Goal: Book appointment/travel/reservation

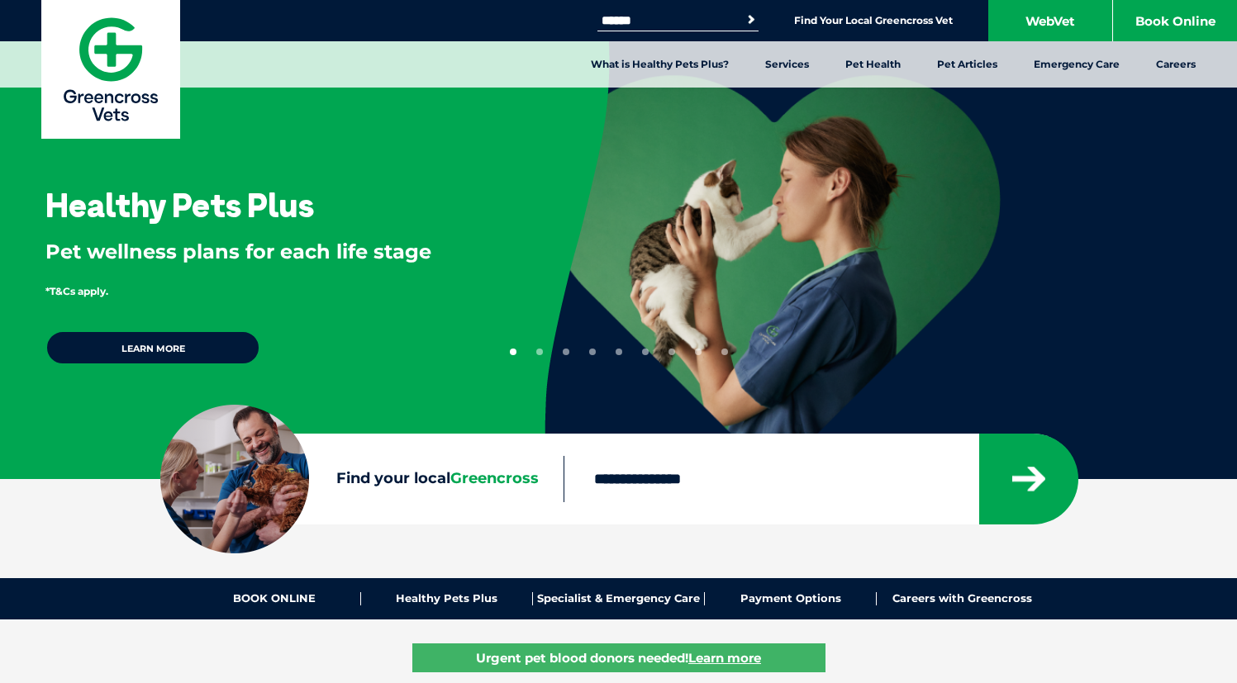
click at [710, 490] on input "Find your local Greencross" at bounding box center [771, 479] width 415 height 46
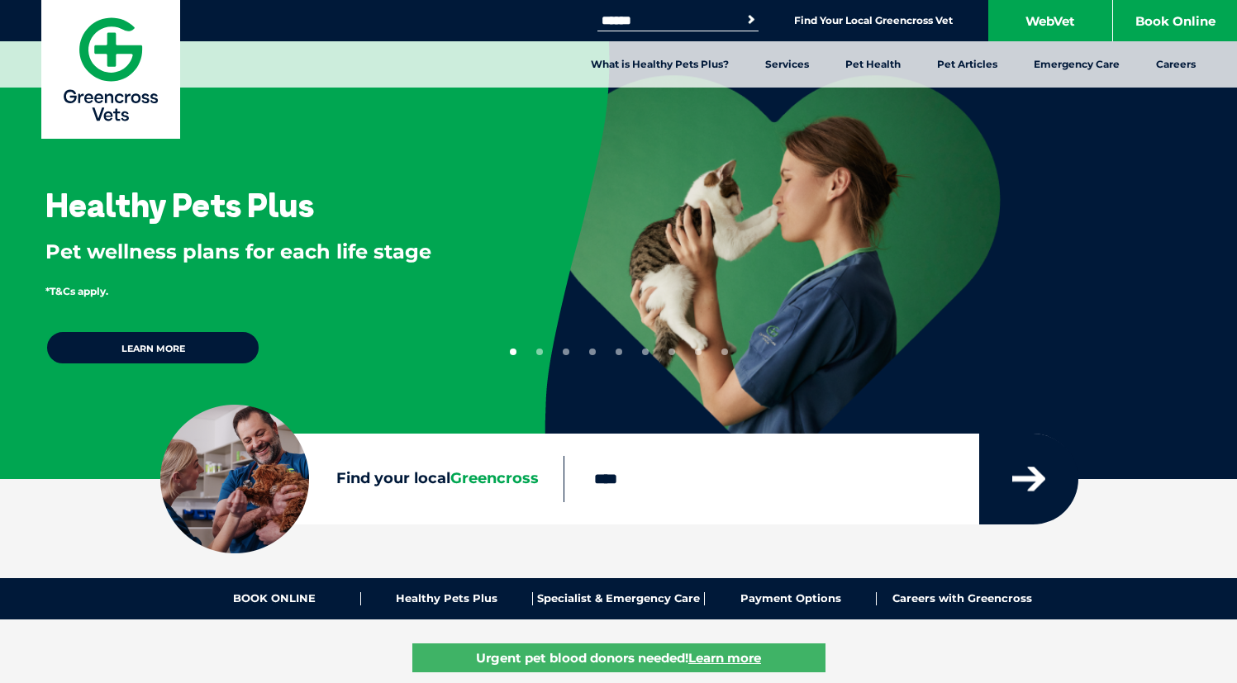
type input "****"
click at [1052, 495] on button "submit" at bounding box center [1028, 479] width 99 height 91
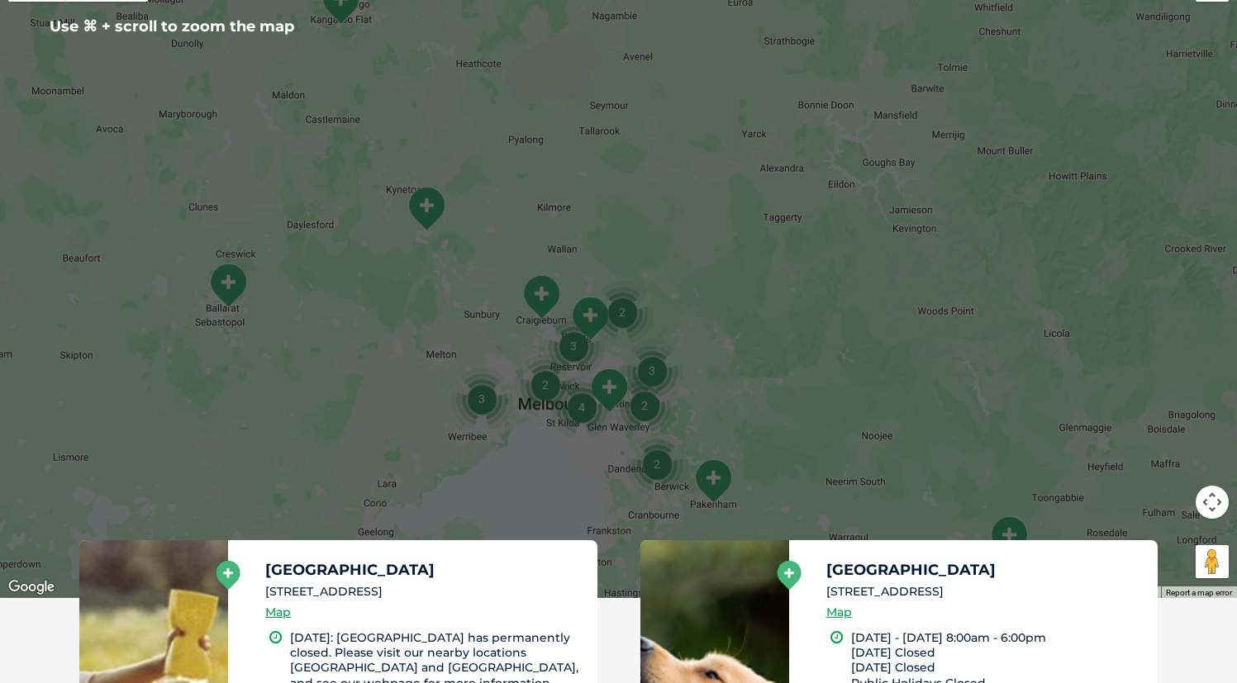
scroll to position [445, 0]
click at [584, 409] on img "4" at bounding box center [581, 406] width 63 height 63
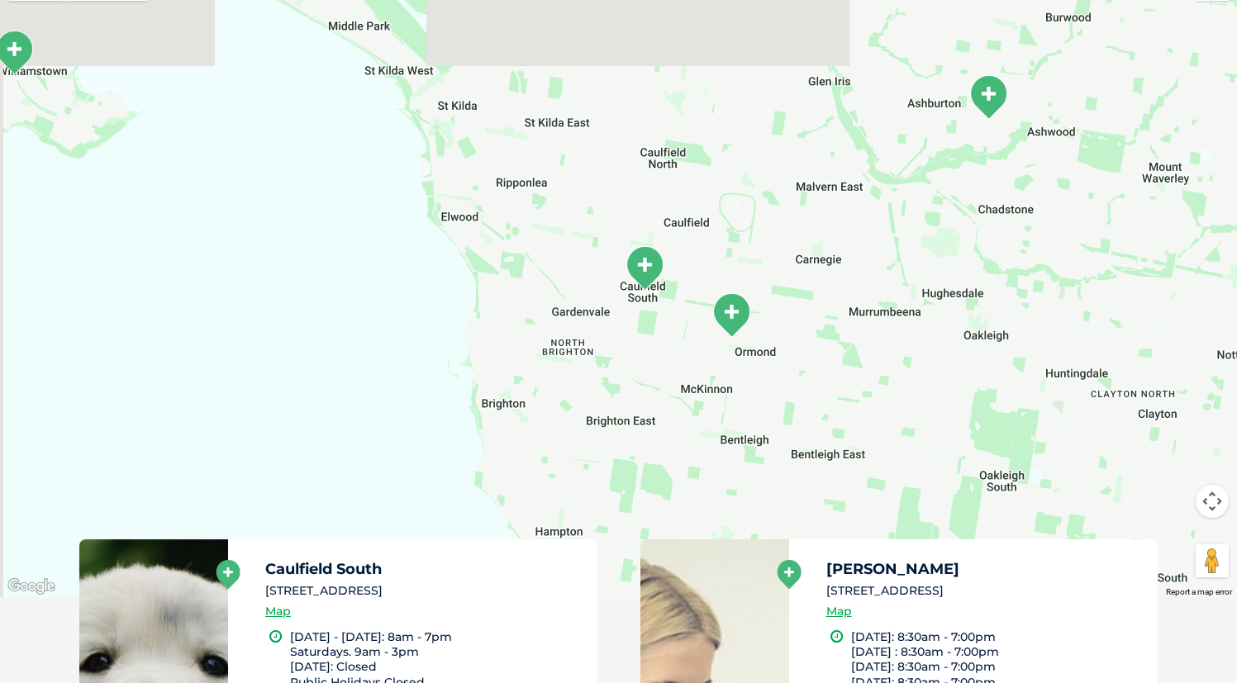
drag, startPoint x: 477, startPoint y: 319, endPoint x: 677, endPoint y: 437, distance: 232.3
click at [677, 437] on div "To navigate, press the arrow keys." at bounding box center [618, 279] width 1237 height 638
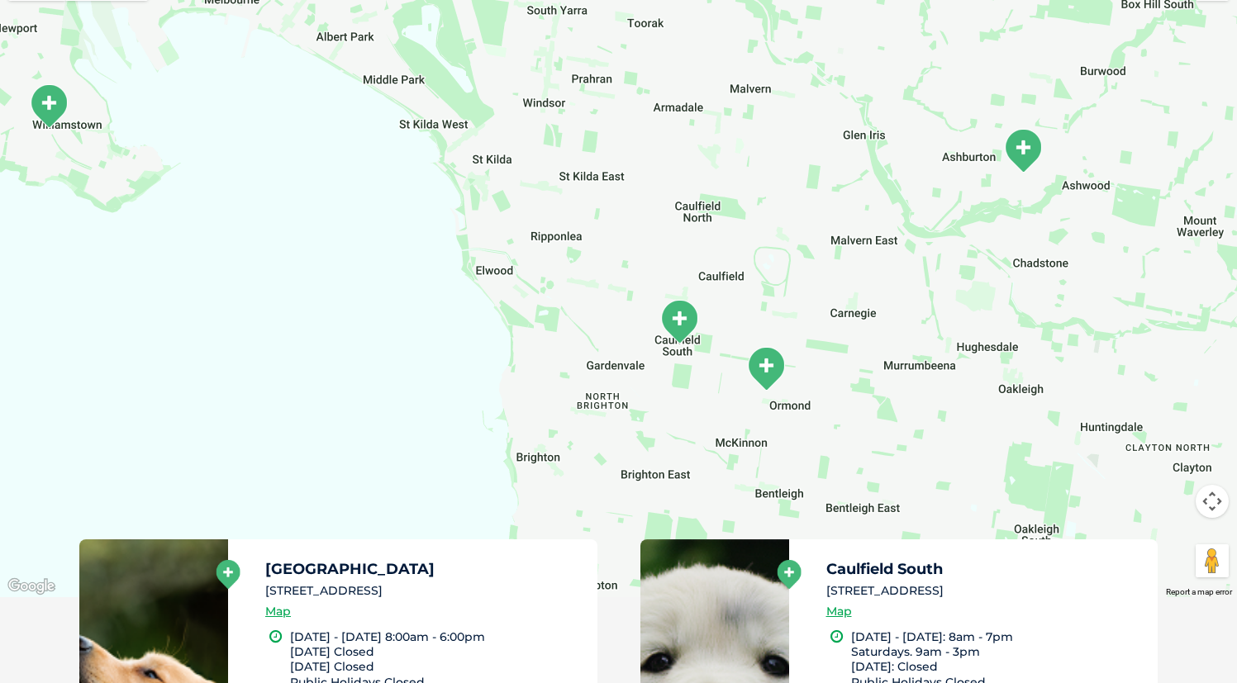
drag, startPoint x: 482, startPoint y: 128, endPoint x: 670, endPoint y: 388, distance: 321.3
click at [669, 388] on div "To navigate, press the arrow keys." at bounding box center [618, 279] width 1237 height 638
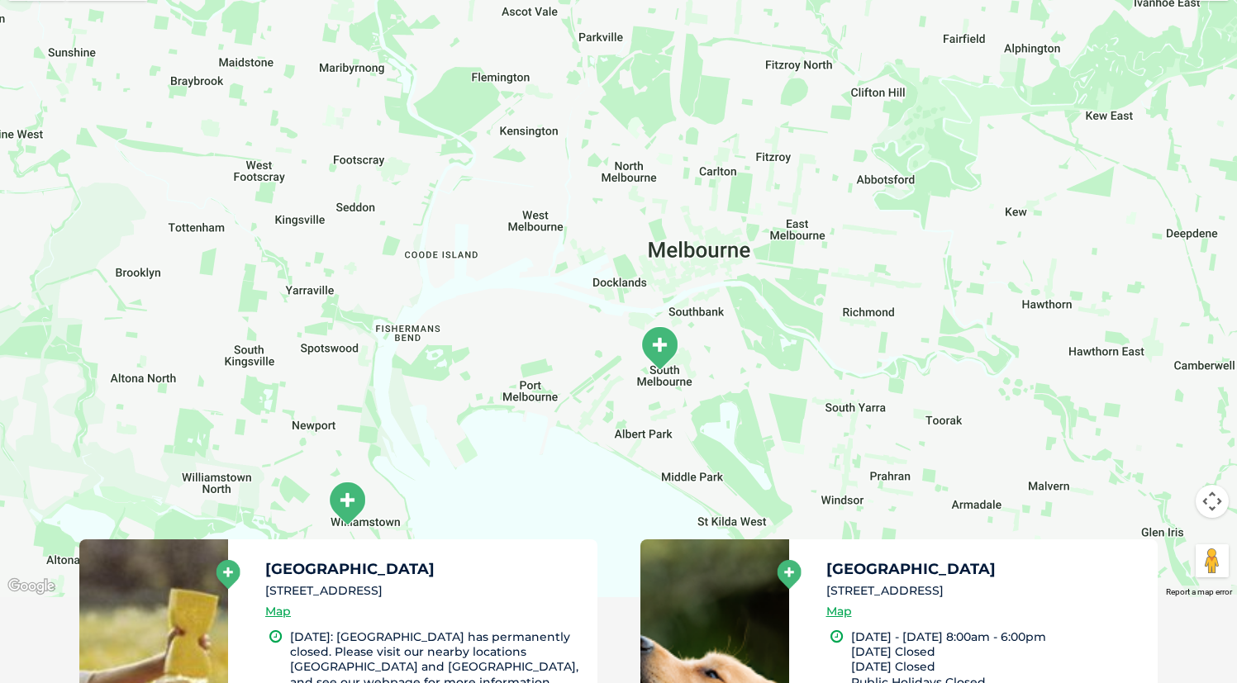
drag, startPoint x: 663, startPoint y: 379, endPoint x: 665, endPoint y: 359, distance: 20.0
click at [665, 359] on div "To navigate, press the arrow keys." at bounding box center [618, 279] width 1237 height 638
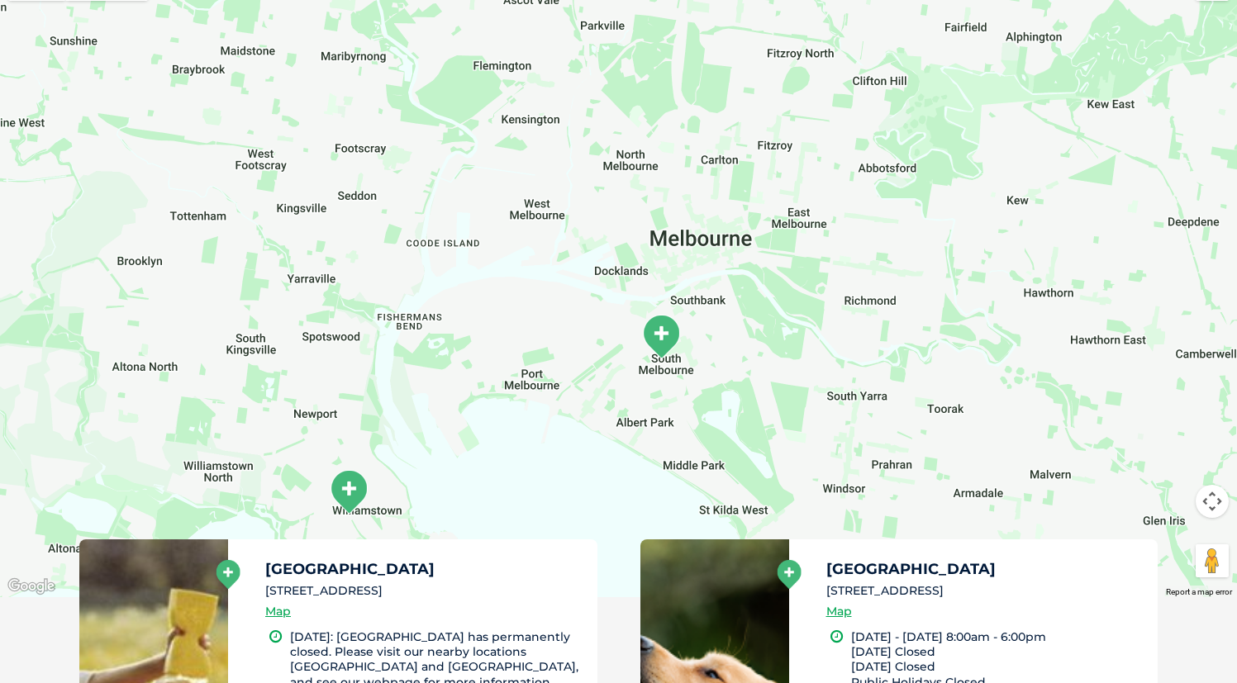
click at [665, 335] on img "South Melbourne" at bounding box center [660, 336] width 41 height 45
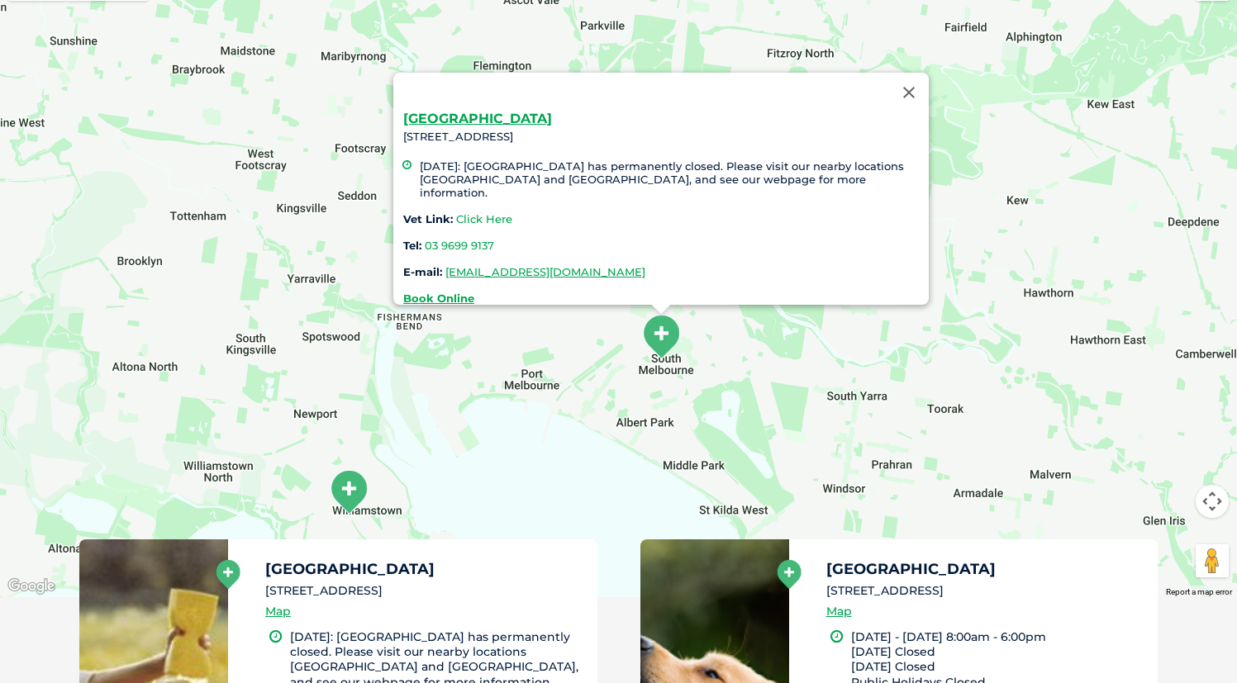
click at [490, 212] on link "Click Here" at bounding box center [484, 218] width 56 height 13
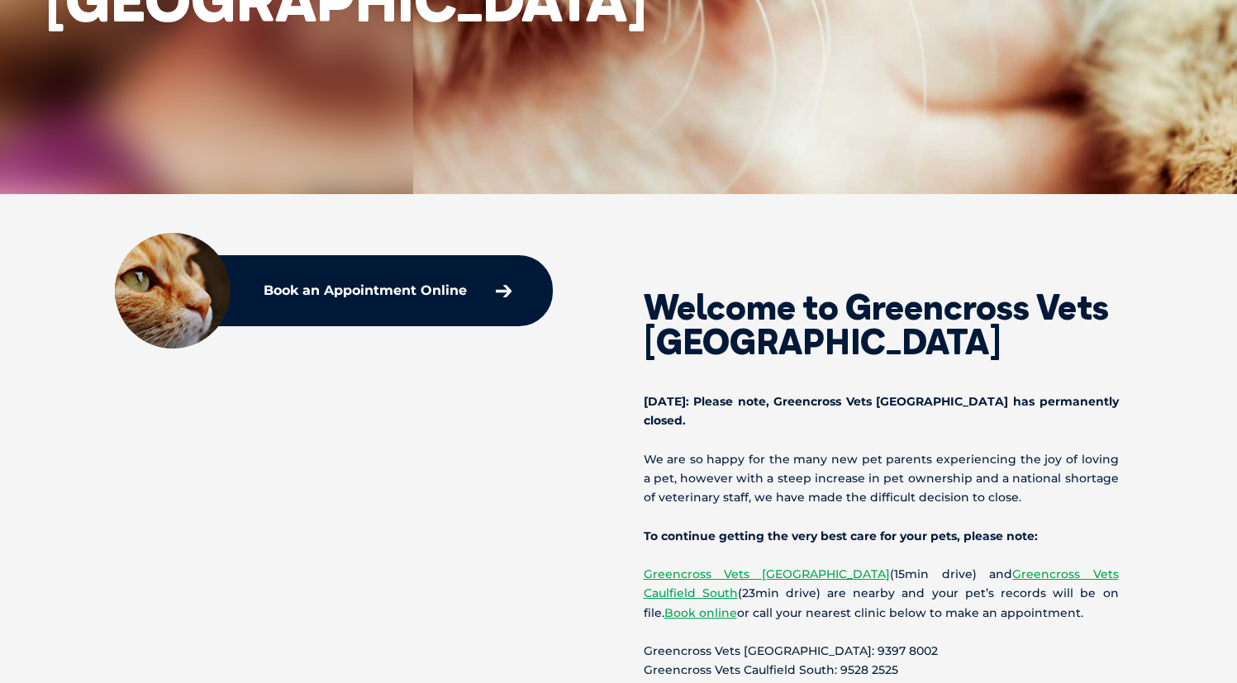
scroll to position [407, 0]
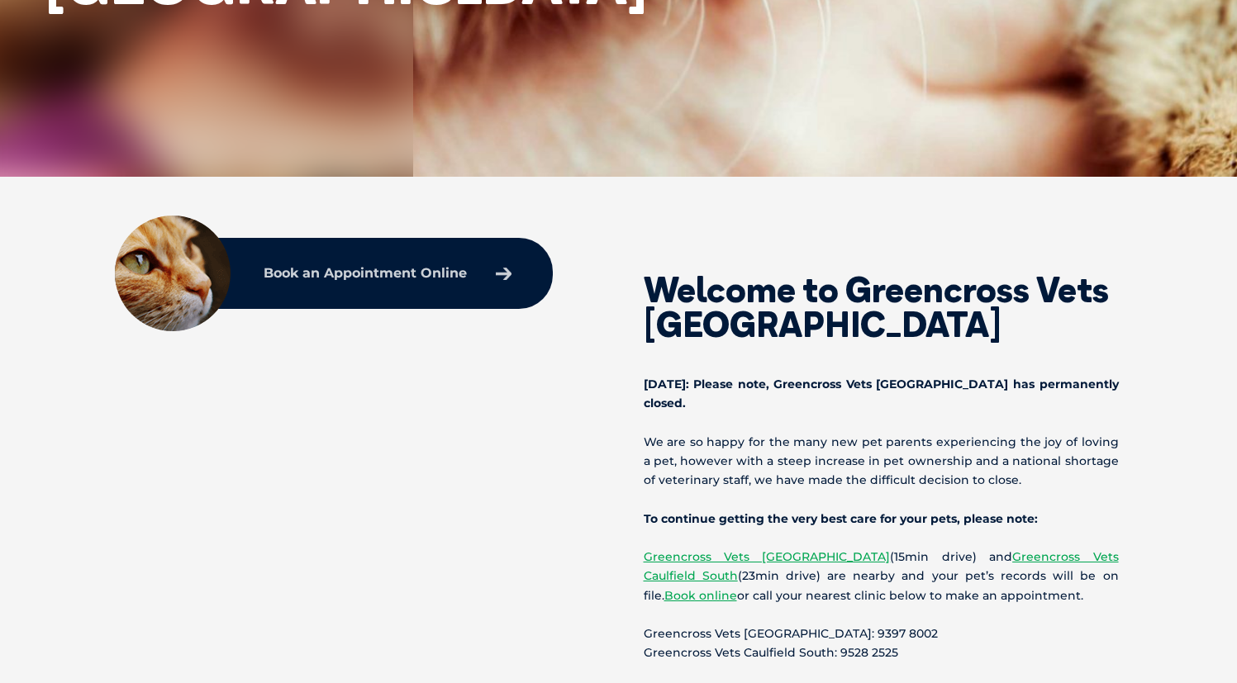
click at [468, 271] on link "Book an Appointment Online" at bounding box center [387, 274] width 264 height 30
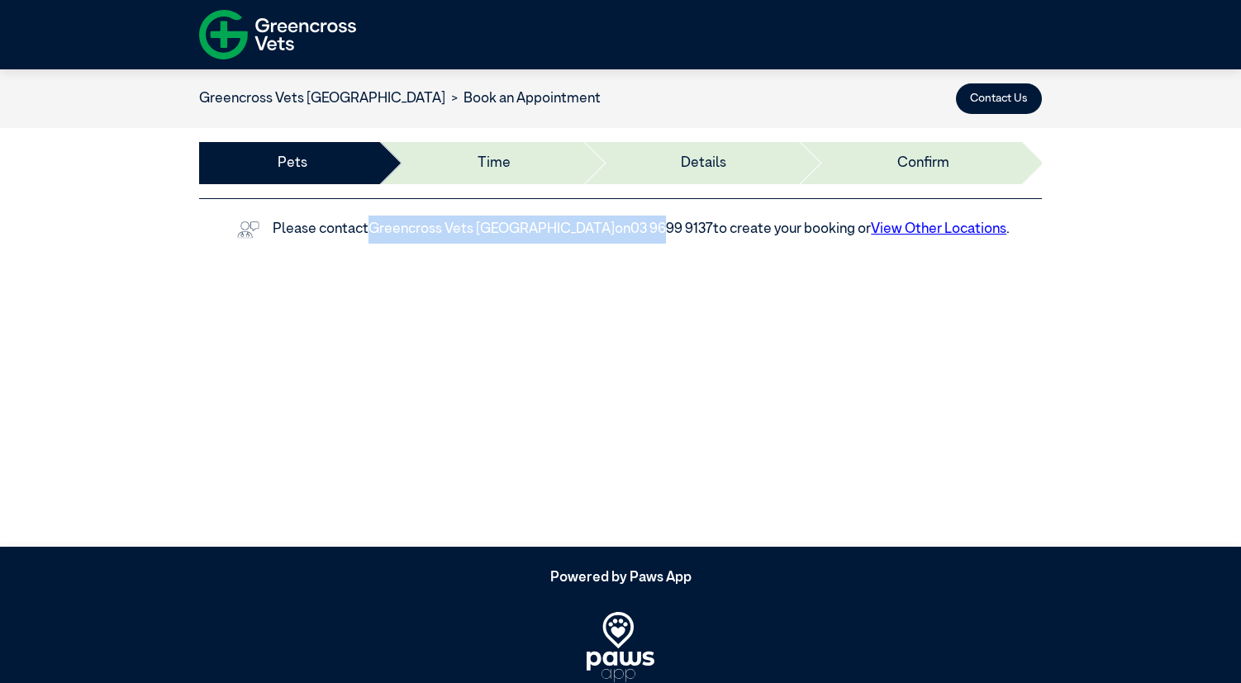
drag, startPoint x: 374, startPoint y: 220, endPoint x: 651, endPoint y: 230, distance: 277.0
click at [651, 230] on div "Please contact Greencross [GEOGRAPHIC_DATA] on 03 9699 9137 to create your book…" at bounding box center [620, 230] width 843 height 28
click at [756, 220] on div "Please contact Greencross [GEOGRAPHIC_DATA] on 03 9699 9137 to create your book…" at bounding box center [620, 230] width 843 height 28
click at [474, 169] on li "Time" at bounding box center [479, 163] width 203 height 42
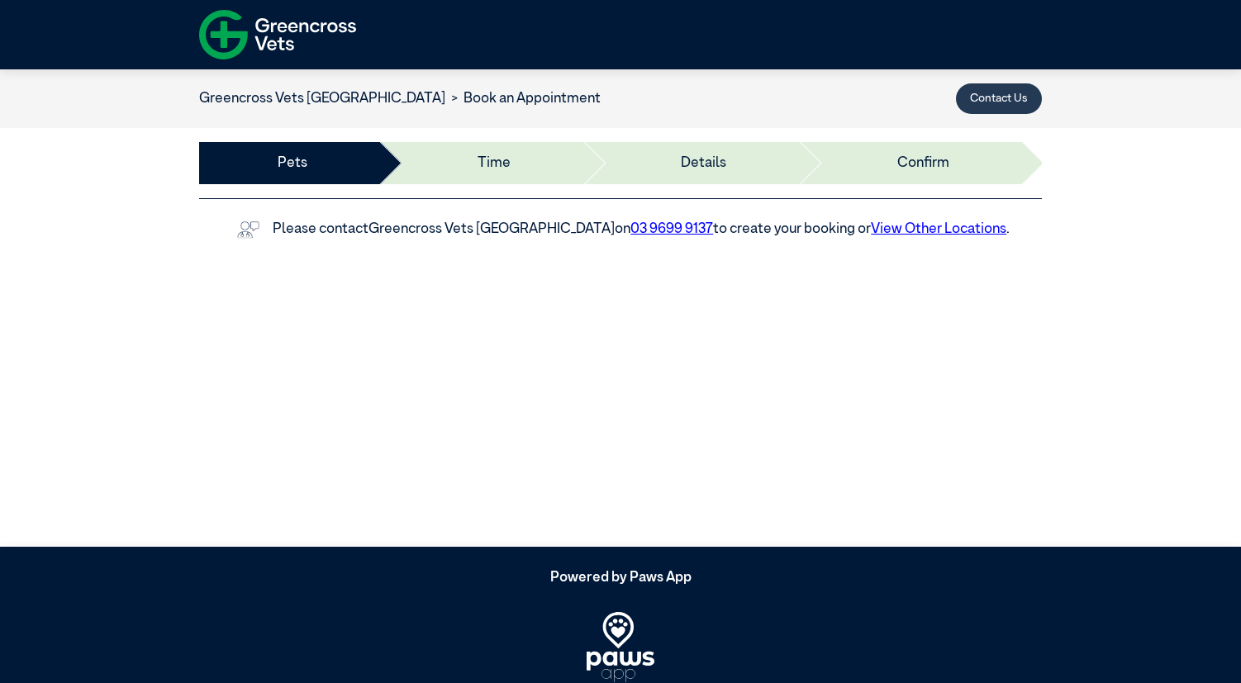
click at [1025, 104] on button "Contact Us" at bounding box center [999, 98] width 86 height 31
